Goal: Browse casually

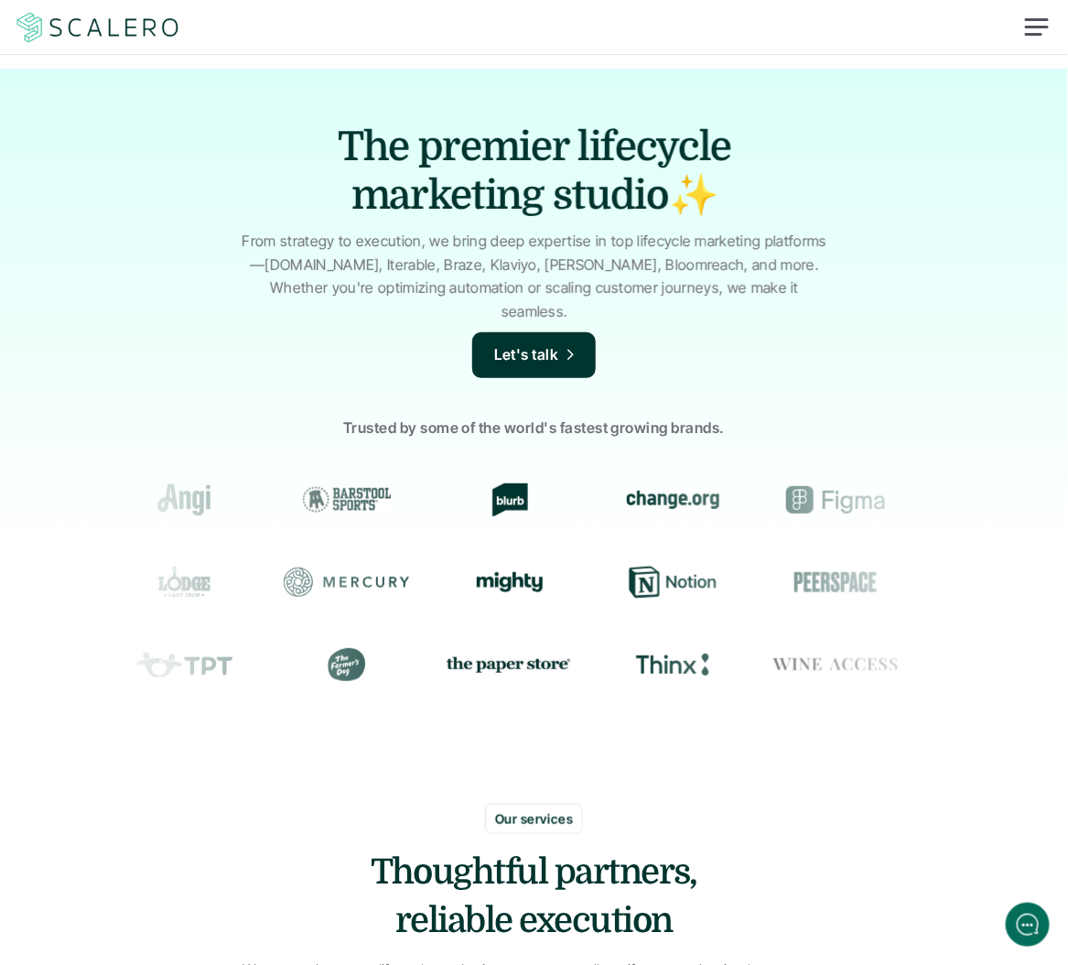
click at [866, 130] on div "The premier lifecycle marketing studio✨ From strategy to execution, we bring de…" at bounding box center [534, 429] width 1068 height 721
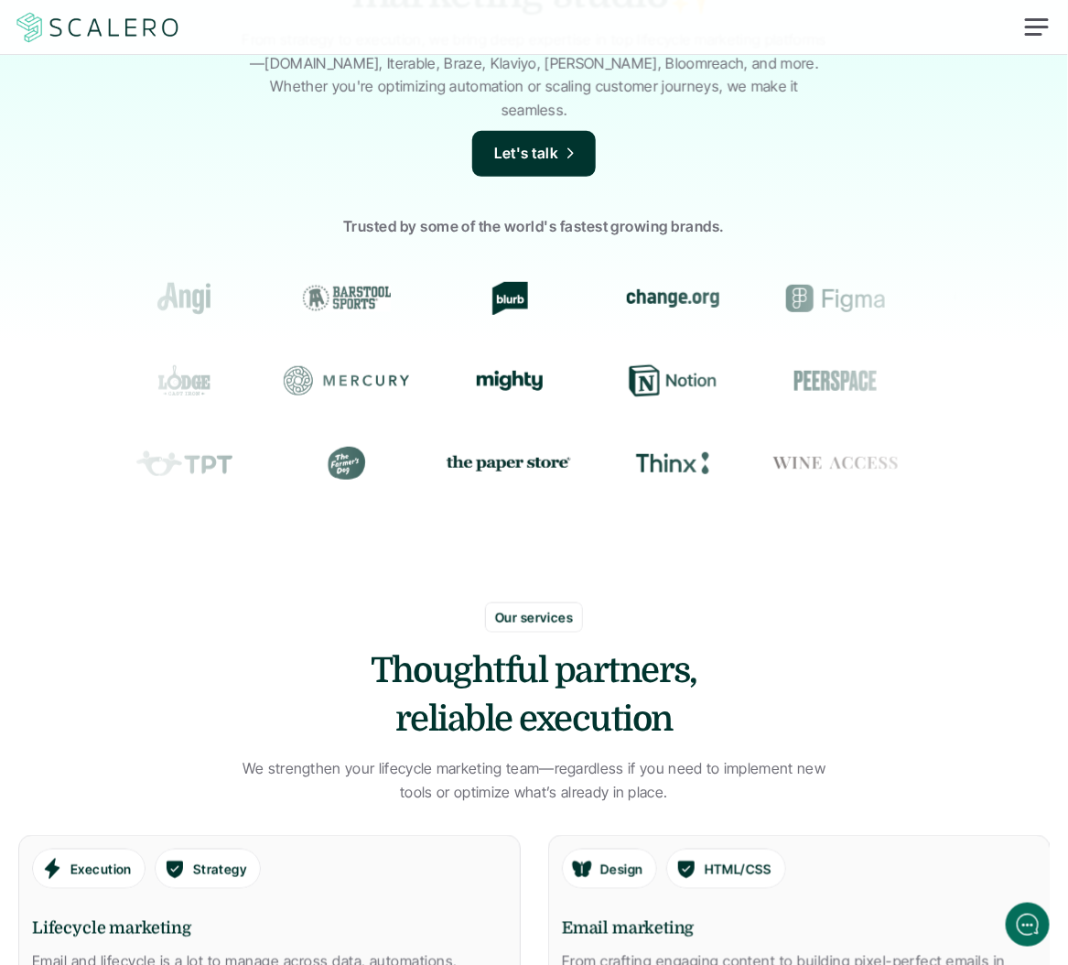
scroll to position [430, 0]
